Goal: Information Seeking & Learning: Learn about a topic

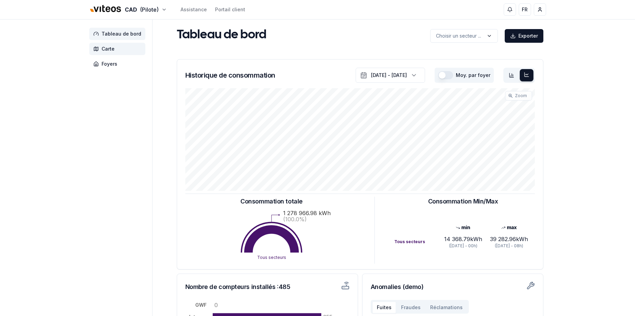
click at [113, 47] on span "Carte" at bounding box center [108, 49] width 13 height 7
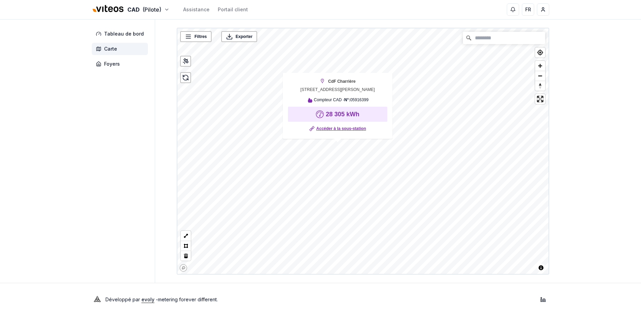
click at [344, 130] on link "Accéder à la sous-station" at bounding box center [341, 128] width 50 height 7
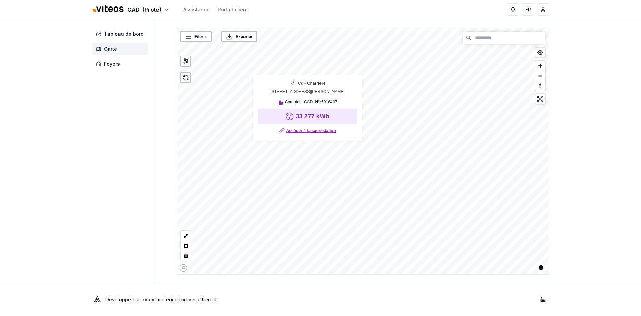
click at [312, 131] on link "Accéder à la sous-station" at bounding box center [311, 130] width 50 height 7
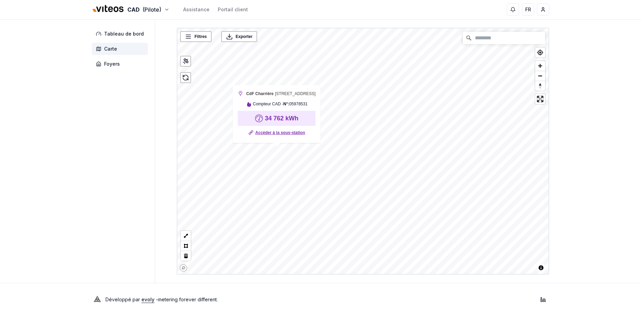
click at [297, 135] on link "Accéder à la sous-station" at bounding box center [280, 132] width 50 height 7
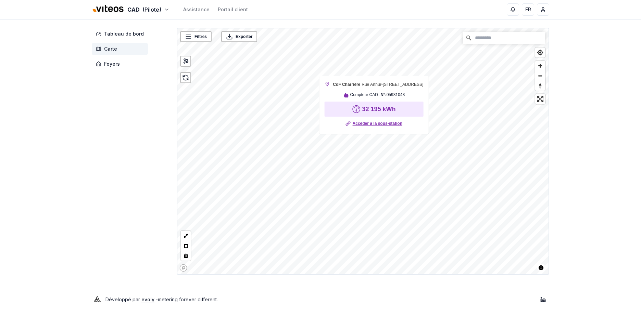
click at [377, 124] on link "Accéder à la sous-station" at bounding box center [377, 123] width 50 height 7
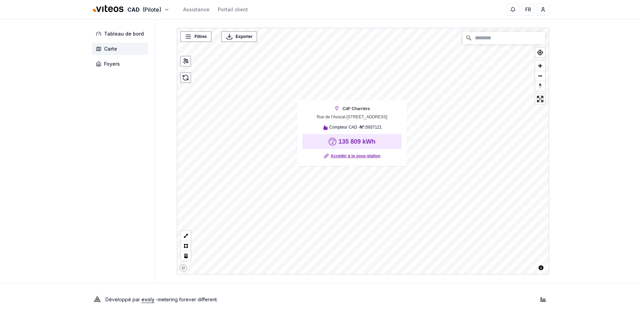
click at [374, 156] on link "Accéder à la sous-station" at bounding box center [356, 156] width 50 height 7
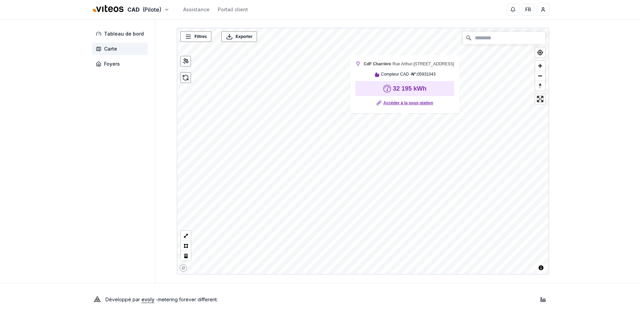
click at [416, 103] on link "Accéder à la sous-station" at bounding box center [408, 103] width 50 height 7
click at [387, 104] on link "Accéder à la sous-station" at bounding box center [391, 105] width 50 height 7
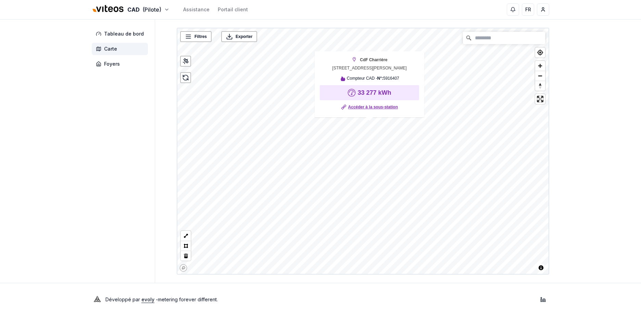
click at [378, 108] on link "Accéder à la sous-station" at bounding box center [373, 107] width 50 height 7
click at [627, 71] on div "CAD (Pilote) Assistance Portail client FR Umberto Visconti Tableau de bord Cart…" at bounding box center [320, 158] width 641 height 316
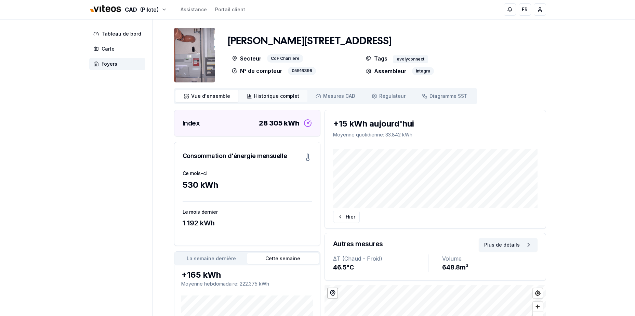
click at [282, 98] on span "Historique complet" at bounding box center [276, 96] width 45 height 7
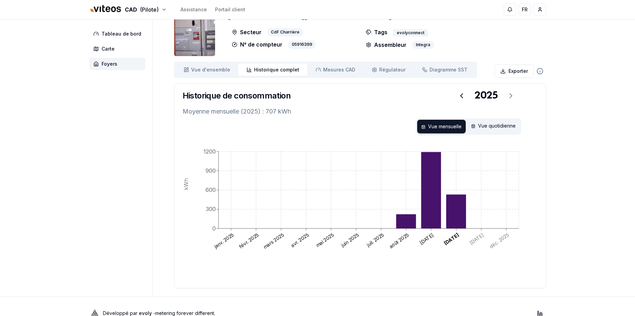
scroll to position [34, 0]
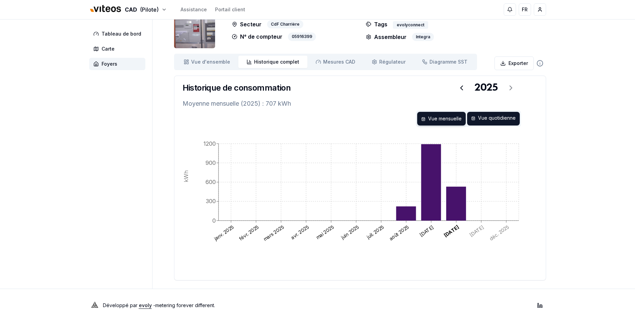
click at [502, 116] on div "Vue quotidienne" at bounding box center [493, 119] width 53 height 14
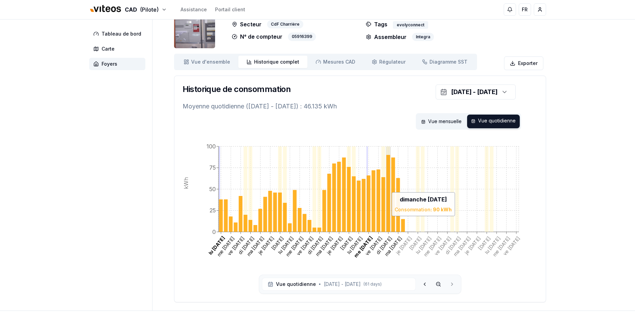
click at [389, 189] on icon at bounding box center [388, 193] width 4 height 77
click at [456, 91] on div "1 sept. 2025 - 31 oct. 2025" at bounding box center [474, 92] width 47 height 10
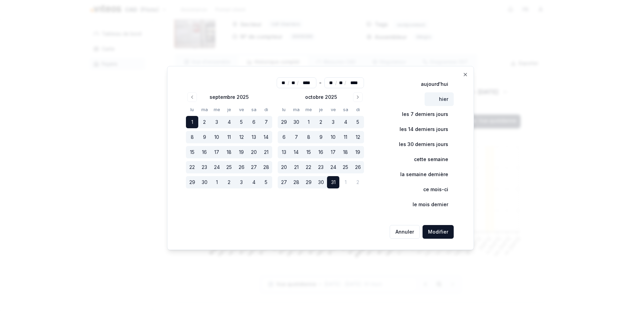
click at [443, 99] on button "hier" at bounding box center [438, 99] width 29 height 14
type input "**"
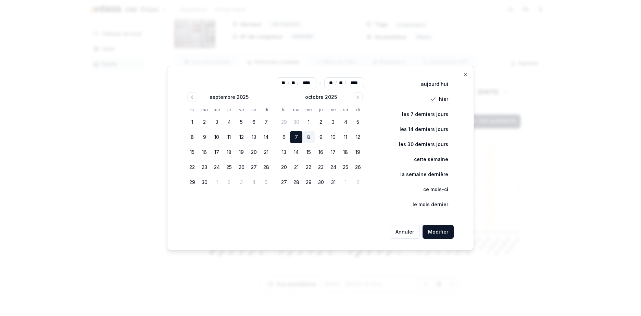
click at [442, 114] on button "les 7 derniers jours" at bounding box center [420, 114] width 66 height 14
type input "**"
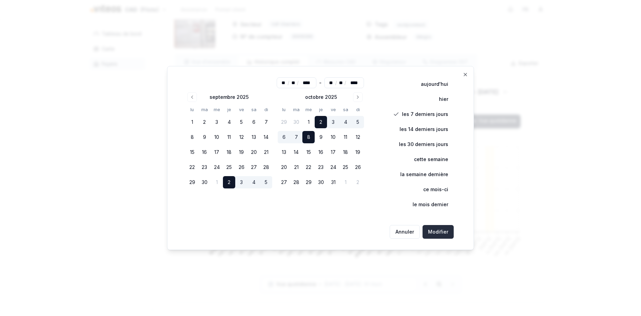
click at [445, 230] on button "Modifier" at bounding box center [437, 232] width 31 height 14
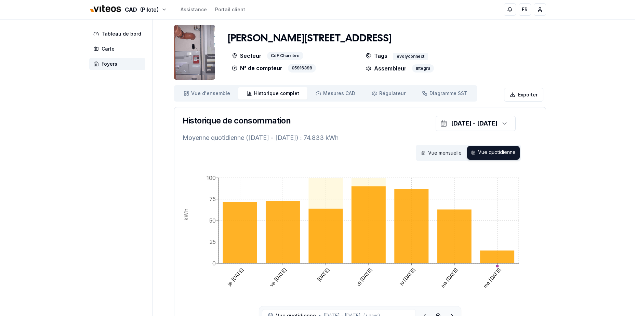
scroll to position [0, 0]
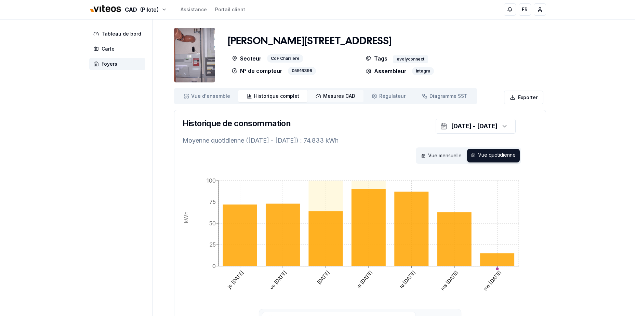
click at [341, 94] on span "Mesures CAD" at bounding box center [339, 96] width 32 height 7
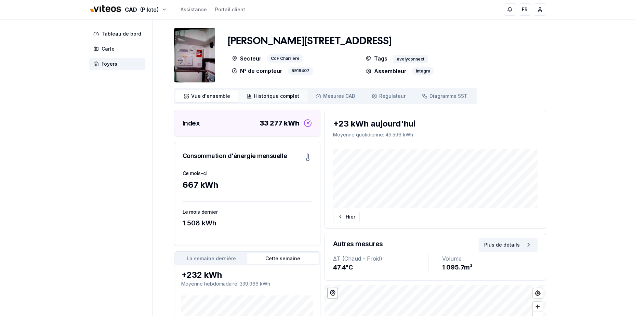
click at [266, 97] on span "Historique complet" at bounding box center [276, 96] width 45 height 7
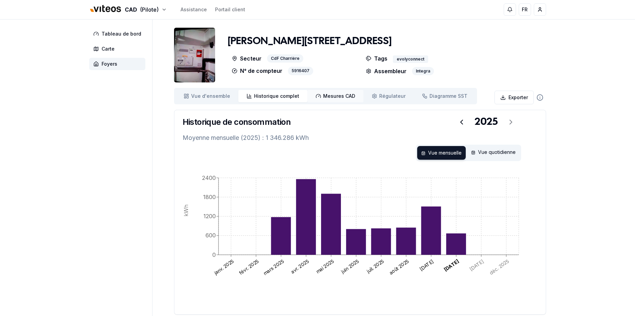
click at [325, 96] on span "Mesures CAD" at bounding box center [339, 96] width 32 height 7
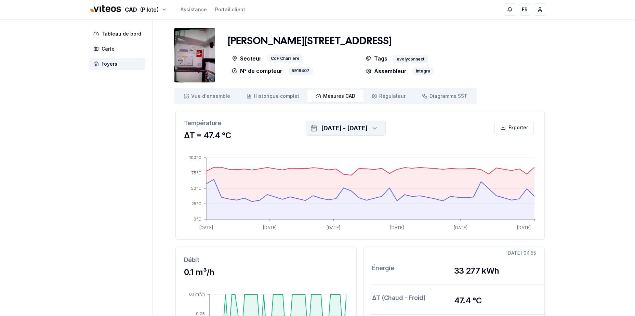
click at [362, 130] on div "[DATE] - [DATE]" at bounding box center [344, 129] width 47 height 10
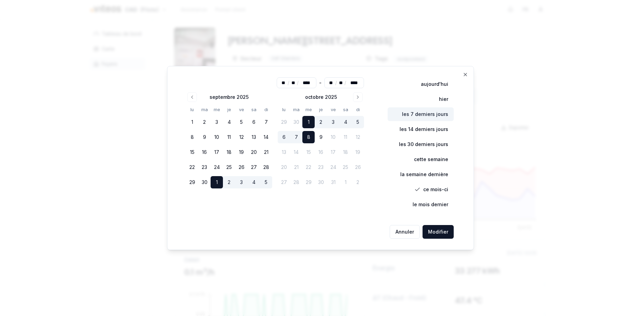
click at [427, 112] on button "les 7 derniers jours" at bounding box center [420, 114] width 66 height 14
type input "**"
click at [438, 234] on button "Modifier" at bounding box center [437, 232] width 31 height 14
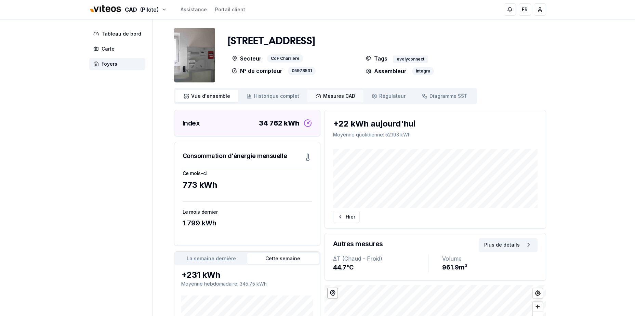
click at [336, 96] on span "Mesures CAD" at bounding box center [339, 96] width 32 height 7
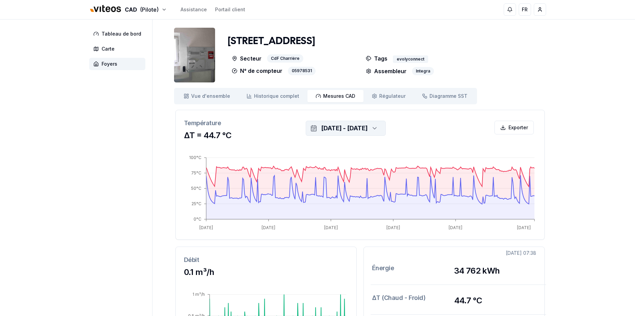
click at [353, 129] on div "[DATE] - [DATE]" at bounding box center [344, 129] width 47 height 10
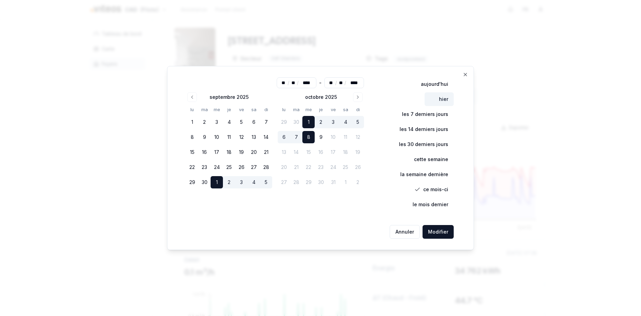
click at [442, 99] on button "hier" at bounding box center [438, 99] width 29 height 14
type input "**"
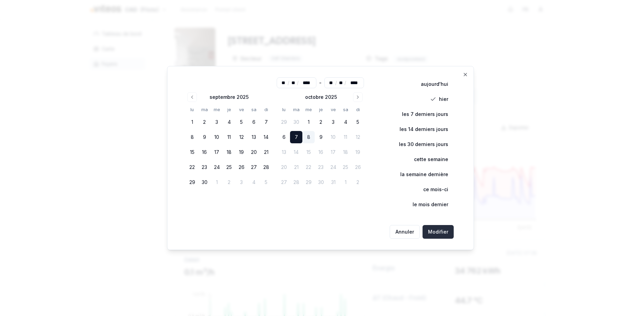
click at [444, 231] on button "Modifier" at bounding box center [437, 232] width 31 height 14
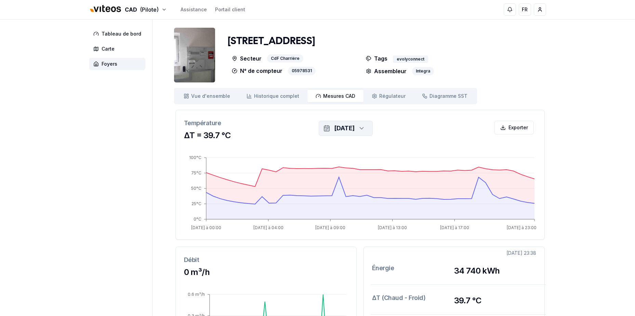
click at [349, 129] on div "7 oct. 2025" at bounding box center [344, 129] width 21 height 10
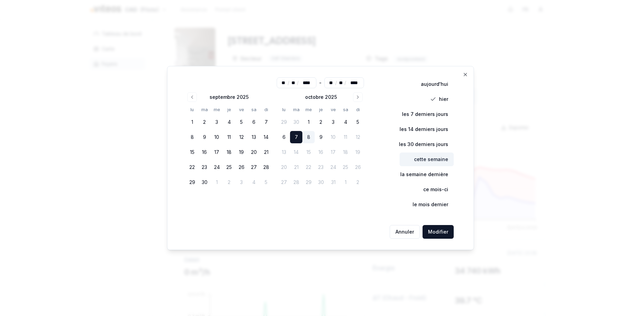
click at [435, 161] on button "cette semaine" at bounding box center [426, 160] width 54 height 14
type input "**"
click at [434, 230] on button "Modifier" at bounding box center [437, 232] width 31 height 14
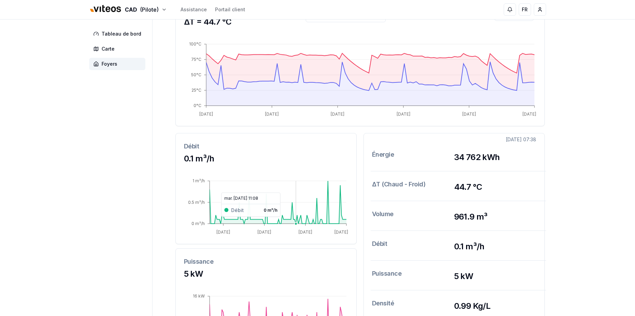
scroll to position [137, 0]
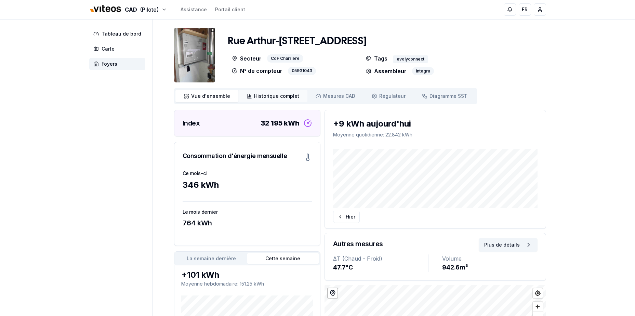
click at [285, 94] on span "Historique complet" at bounding box center [276, 96] width 45 height 7
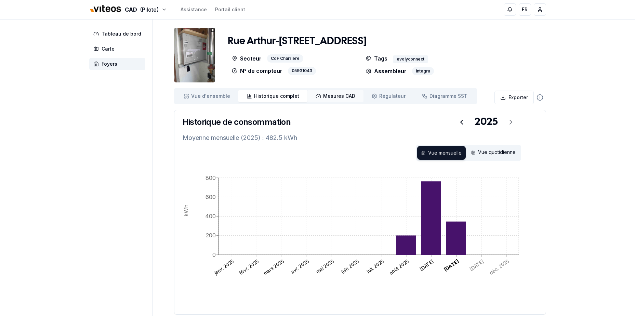
click at [325, 95] on span "Mesures CAD" at bounding box center [339, 96] width 32 height 7
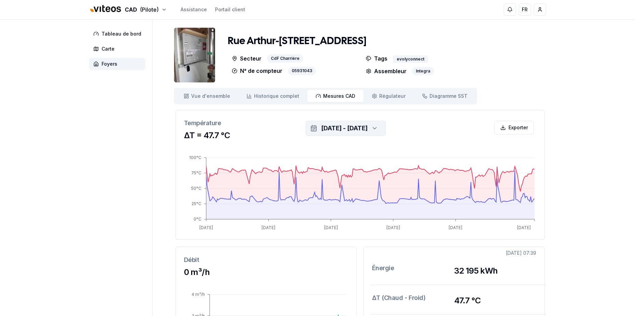
click at [352, 125] on div "[DATE] - [DATE]" at bounding box center [344, 129] width 47 height 10
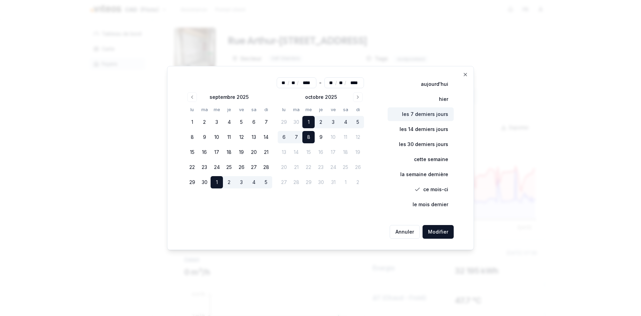
click at [441, 120] on button "les 7 derniers jours" at bounding box center [420, 114] width 66 height 14
type input "**"
click at [441, 233] on button "Modifier" at bounding box center [437, 232] width 31 height 14
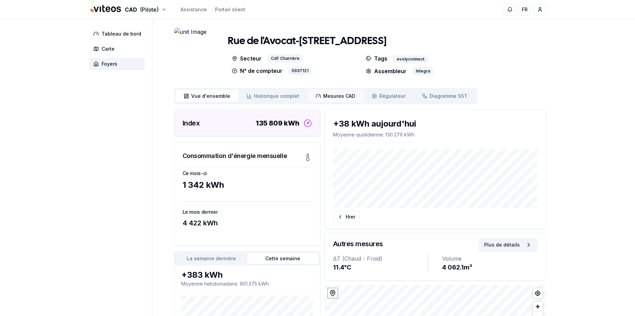
click at [337, 97] on span "Mesures CAD" at bounding box center [339, 96] width 32 height 7
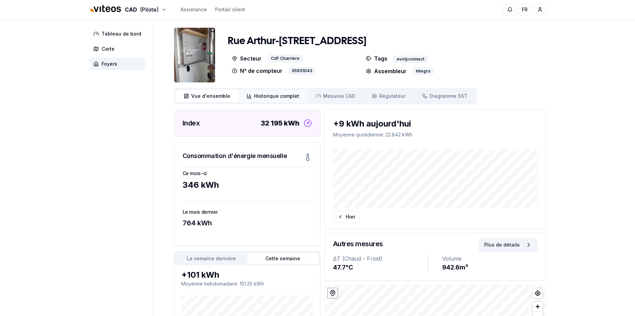
click at [284, 94] on span "Historique complet" at bounding box center [276, 96] width 45 height 7
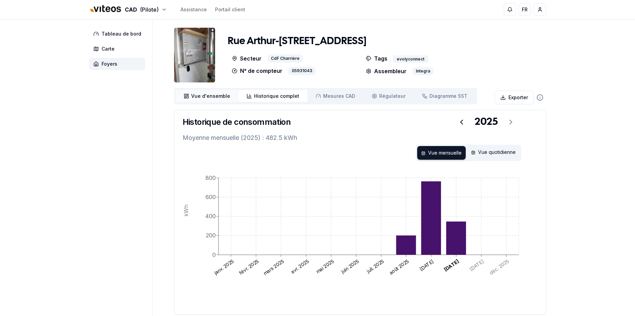
click at [213, 97] on span "Vue d'ensemble" at bounding box center [210, 96] width 39 height 7
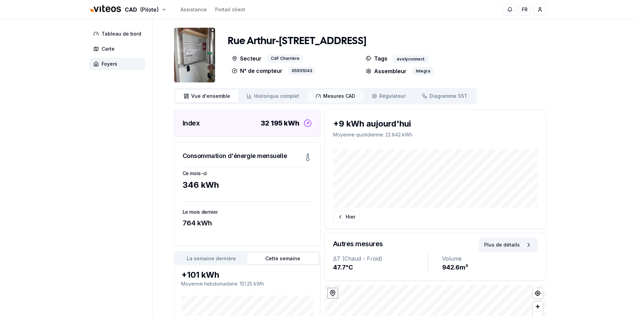
click at [339, 99] on span "Mesures CAD" at bounding box center [339, 96] width 32 height 7
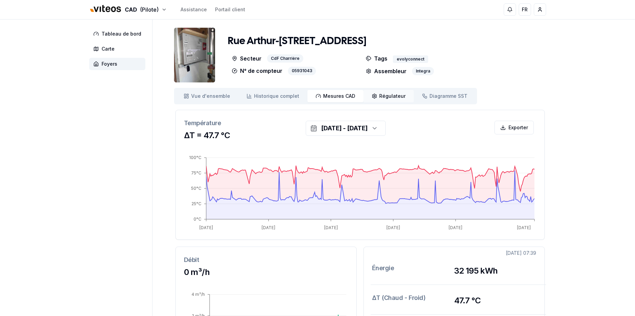
click at [391, 94] on span "Régulateur" at bounding box center [392, 96] width 26 height 7
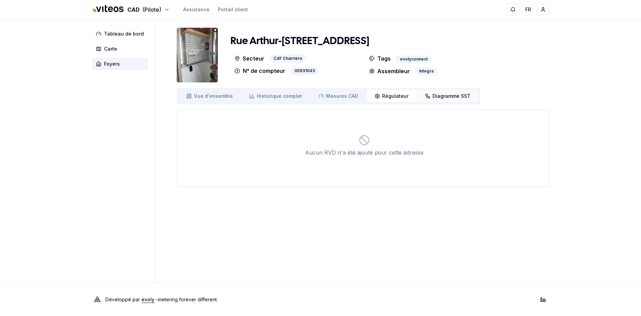
click at [447, 96] on span "Diagramme SST" at bounding box center [451, 96] width 38 height 7
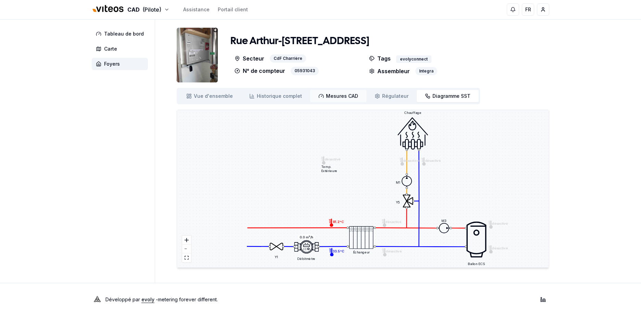
click at [334, 99] on span "Mesures CAD" at bounding box center [342, 96] width 32 height 7
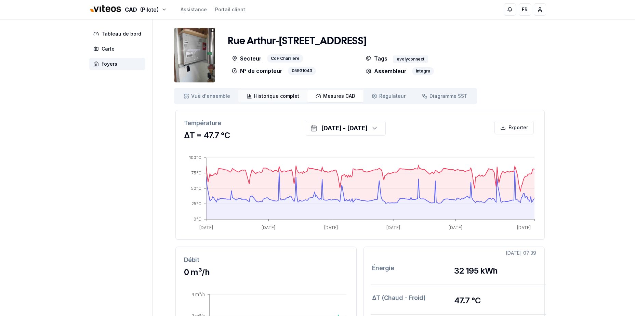
click at [284, 98] on span "Historique complet" at bounding box center [276, 96] width 45 height 7
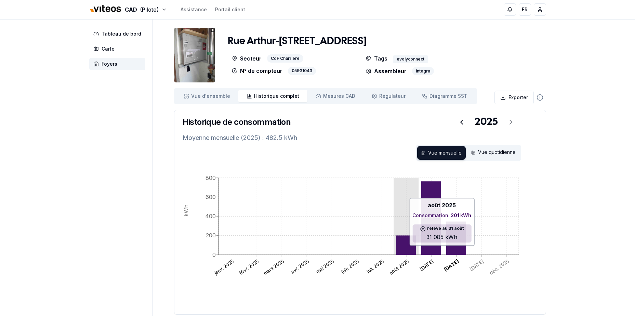
click at [411, 249] on icon at bounding box center [406, 245] width 20 height 20
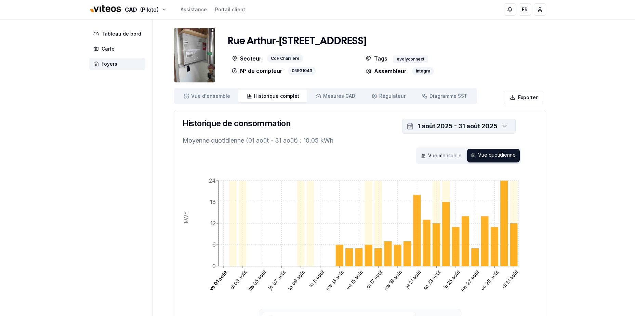
click at [460, 125] on div "1 août 2025 - 31 août 2025" at bounding box center [458, 126] width 80 height 10
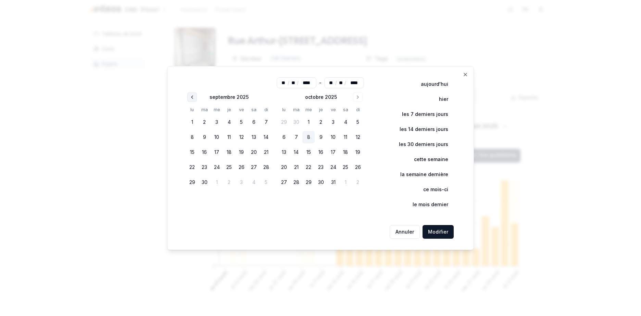
click at [192, 98] on icon "Go to previous month" at bounding box center [191, 96] width 5 height 5
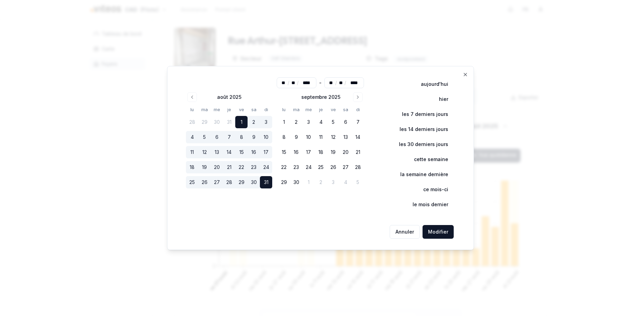
click at [241, 123] on button "1" at bounding box center [241, 122] width 12 height 12
click at [441, 232] on button "Modifier" at bounding box center [437, 232] width 31 height 14
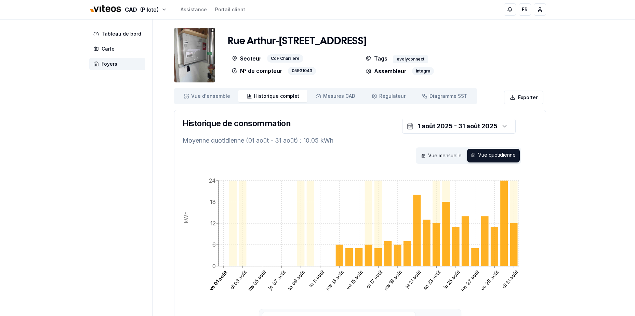
click at [275, 95] on span "Historique complet" at bounding box center [276, 96] width 45 height 7
click at [449, 155] on div "Vue mensuelle" at bounding box center [441, 156] width 49 height 14
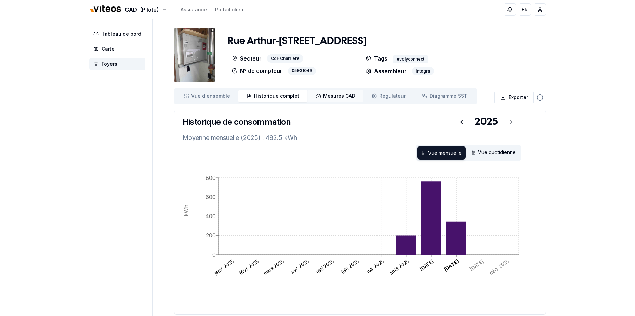
click at [339, 96] on span "Mesures CAD" at bounding box center [339, 96] width 32 height 7
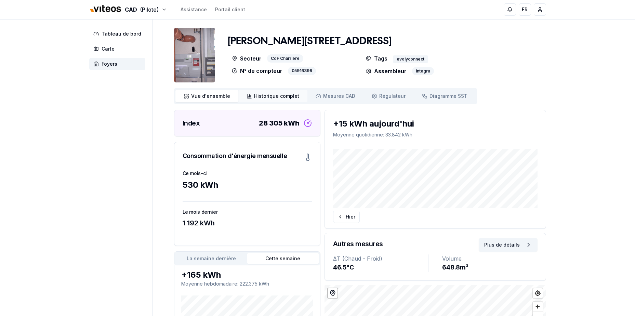
click at [272, 97] on span "Historique complet" at bounding box center [276, 96] width 45 height 7
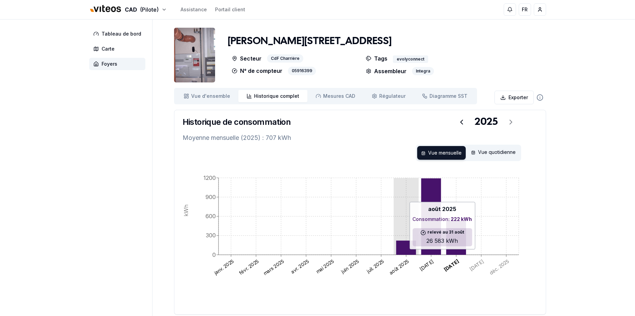
click at [406, 252] on icon at bounding box center [406, 248] width 20 height 14
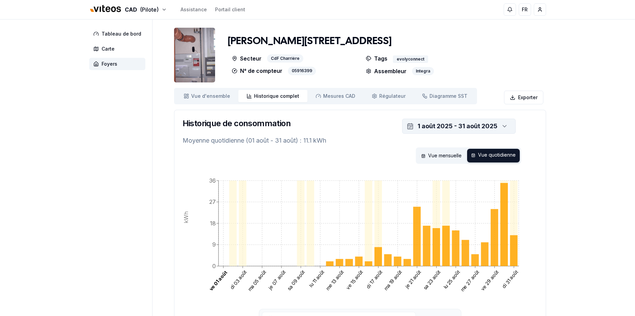
click at [482, 128] on div "1 août 2025 - 31 août 2025" at bounding box center [458, 126] width 80 height 10
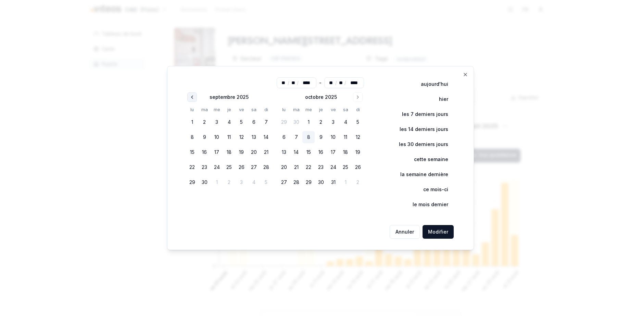
click at [193, 100] on button "Go to previous month" at bounding box center [192, 97] width 10 height 10
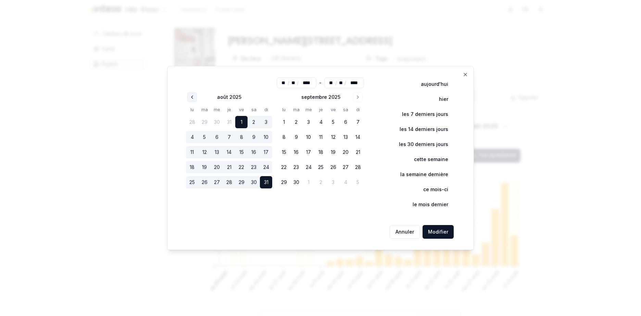
click at [193, 100] on button "Go to previous month" at bounding box center [192, 97] width 10 height 10
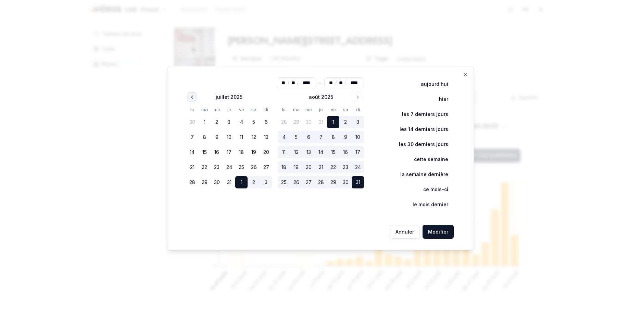
click at [193, 100] on button "Go to previous month" at bounding box center [192, 97] width 10 height 10
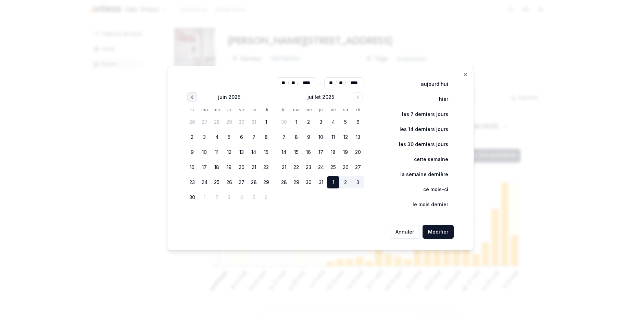
click at [193, 100] on button "Go to previous month" at bounding box center [192, 97] width 10 height 10
click at [194, 100] on button "Go to previous month" at bounding box center [192, 97] width 10 height 10
click at [193, 100] on button "Go to previous month" at bounding box center [192, 97] width 10 height 10
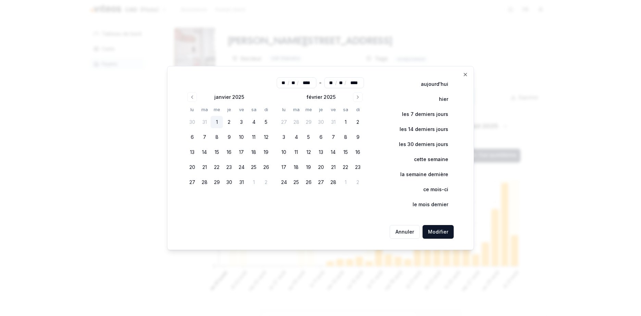
click at [219, 120] on button "1" at bounding box center [216, 122] width 12 height 12
type input "**"
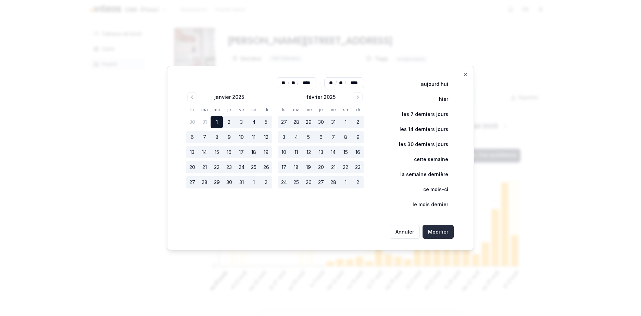
click at [432, 230] on button "Modifier" at bounding box center [437, 232] width 31 height 14
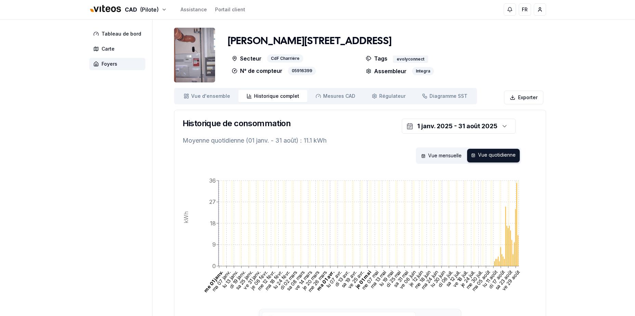
click at [277, 96] on span "Historique complet" at bounding box center [276, 96] width 45 height 7
click at [444, 157] on div "Vue mensuelle" at bounding box center [441, 156] width 49 height 14
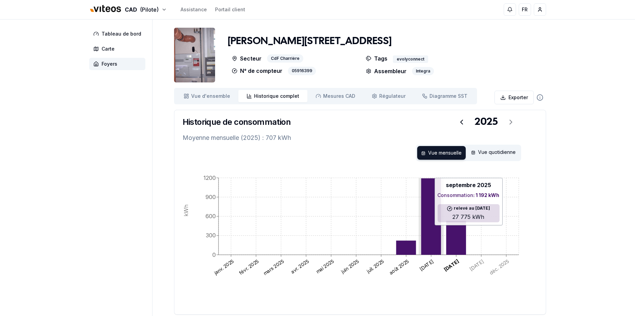
click at [438, 221] on icon at bounding box center [431, 217] width 20 height 77
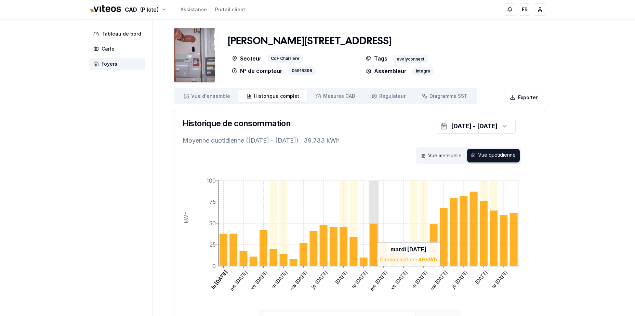
click at [375, 239] on icon at bounding box center [374, 245] width 8 height 42
click at [376, 238] on icon at bounding box center [374, 245] width 8 height 42
click at [330, 101] on link "Mesures CAD Mes. CAD" at bounding box center [336, 96] width 56 height 12
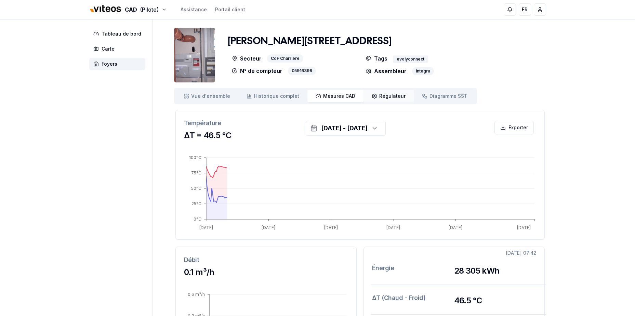
click at [380, 93] on span "Régulateur" at bounding box center [392, 96] width 26 height 7
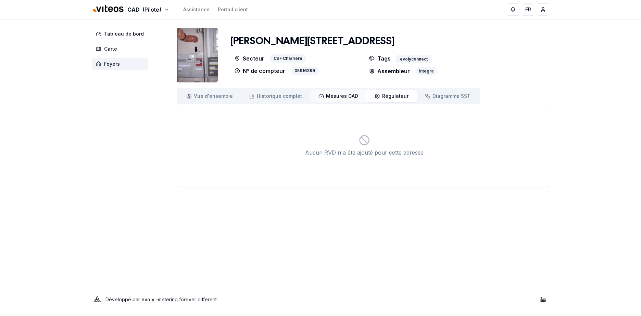
click at [331, 99] on span "Mesures CAD" at bounding box center [342, 96] width 32 height 7
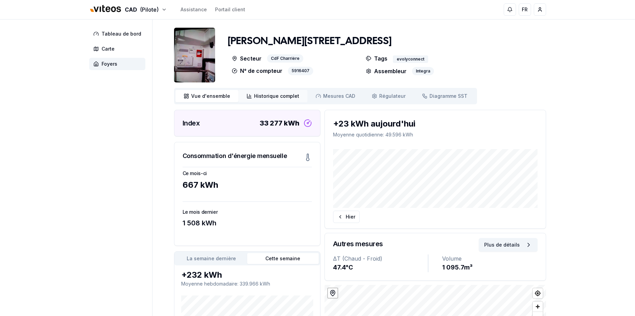
click at [283, 95] on span "Historique complet" at bounding box center [276, 96] width 45 height 7
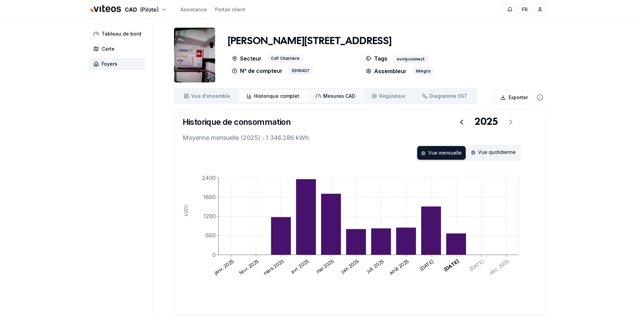
click at [346, 99] on span "Mesures CAD" at bounding box center [339, 96] width 32 height 7
